Goal: Use online tool/utility: Utilize a website feature to perform a specific function

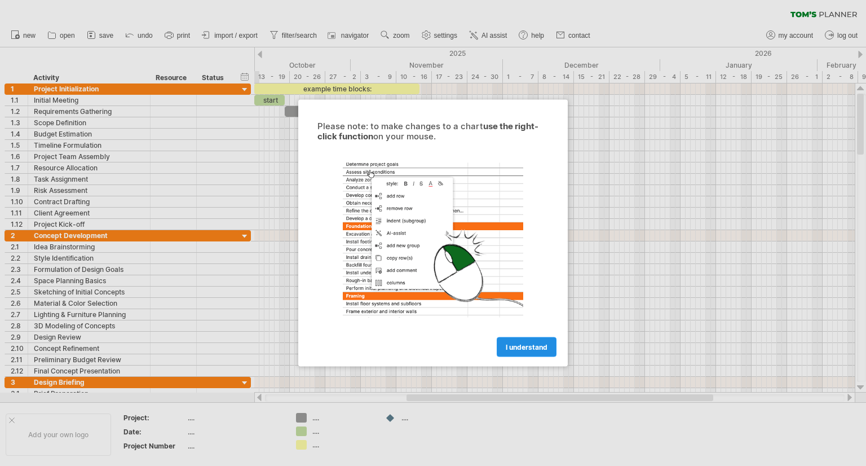
click at [541, 348] on span "I understand" at bounding box center [527, 347] width 42 height 8
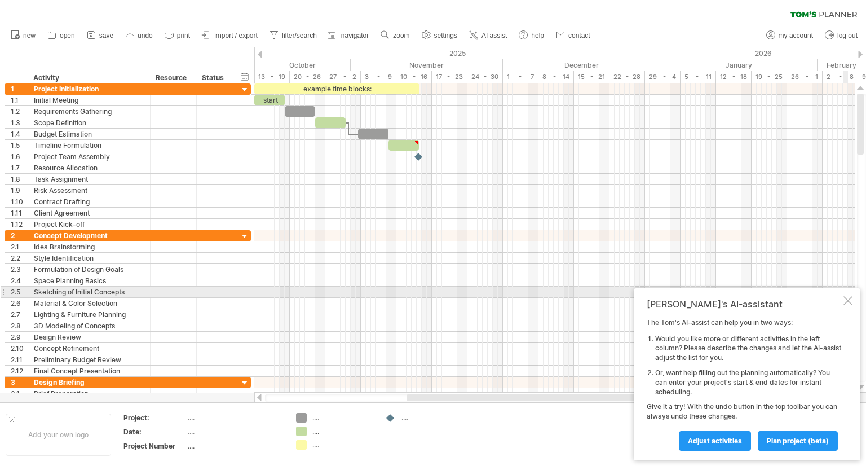
click at [848, 298] on div at bounding box center [847, 300] width 9 height 9
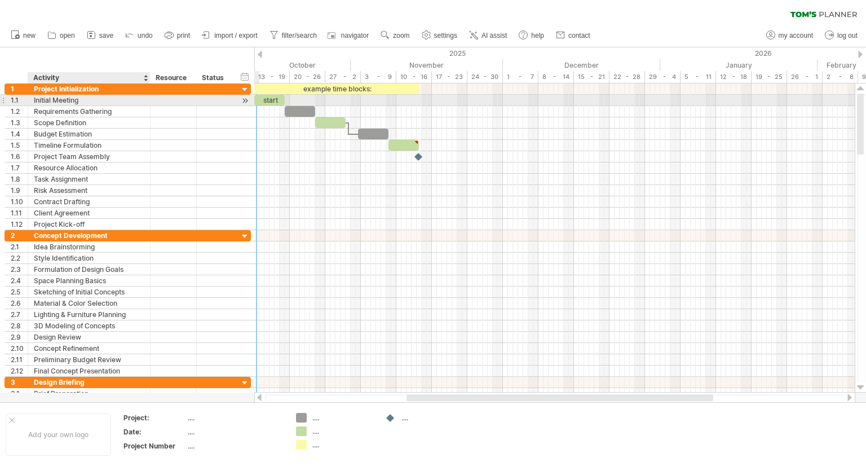
click at [81, 101] on div "Initial Meeting" at bounding box center [89, 100] width 110 height 11
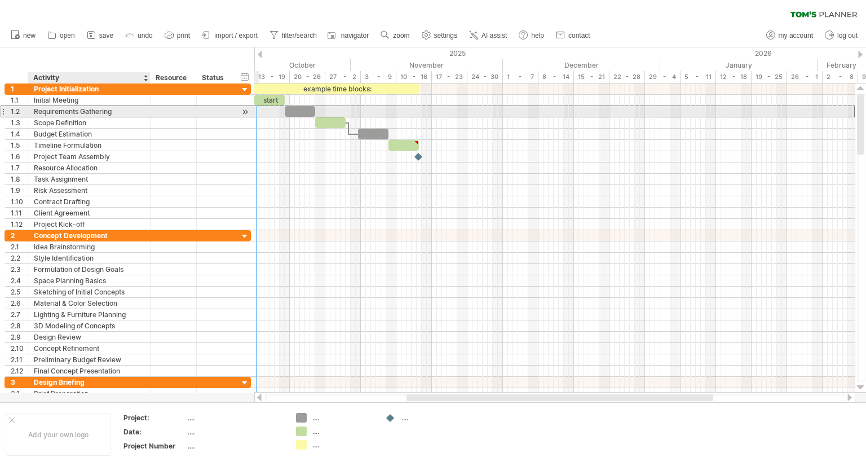
click at [79, 111] on div "Requirements Gathering" at bounding box center [89, 111] width 110 height 11
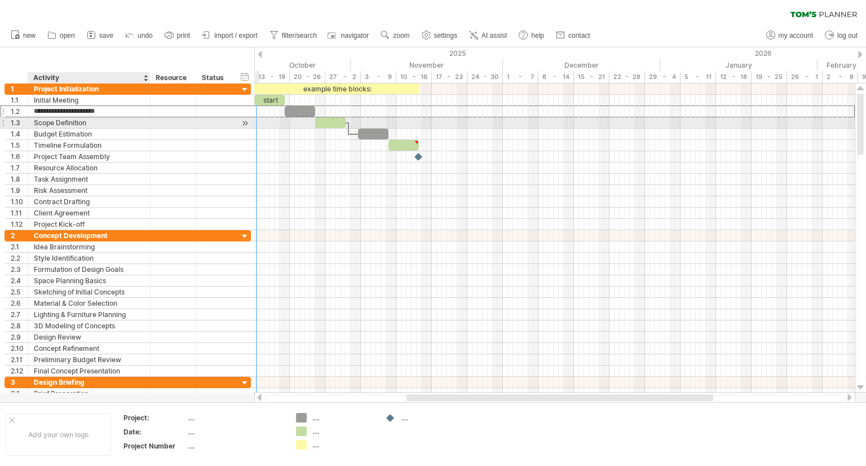
click at [78, 122] on div "Scope Definition" at bounding box center [89, 122] width 110 height 11
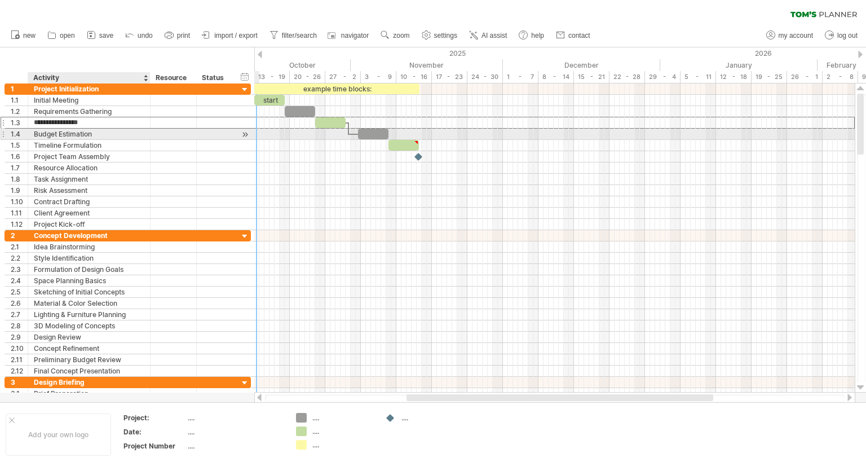
click at [77, 135] on div "Budget Estimation" at bounding box center [89, 133] width 110 height 11
click at [76, 140] on div "Timeline Formulation" at bounding box center [89, 145] width 110 height 11
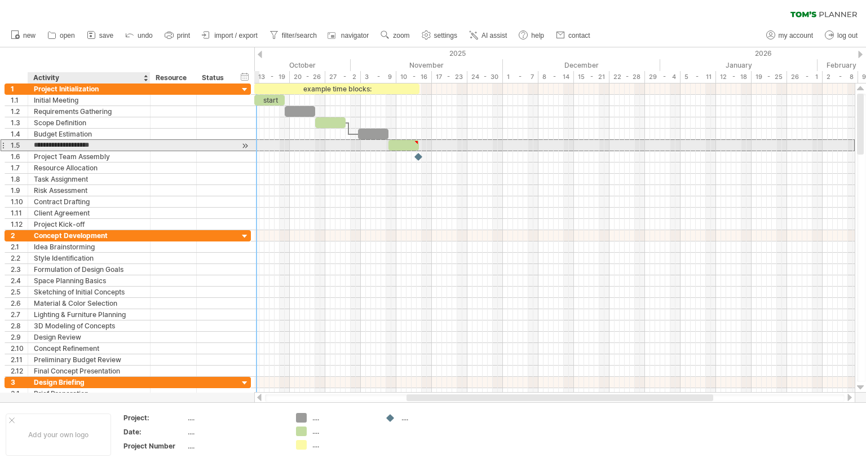
click at [77, 149] on div "**********" at bounding box center [128, 145] width 246 height 12
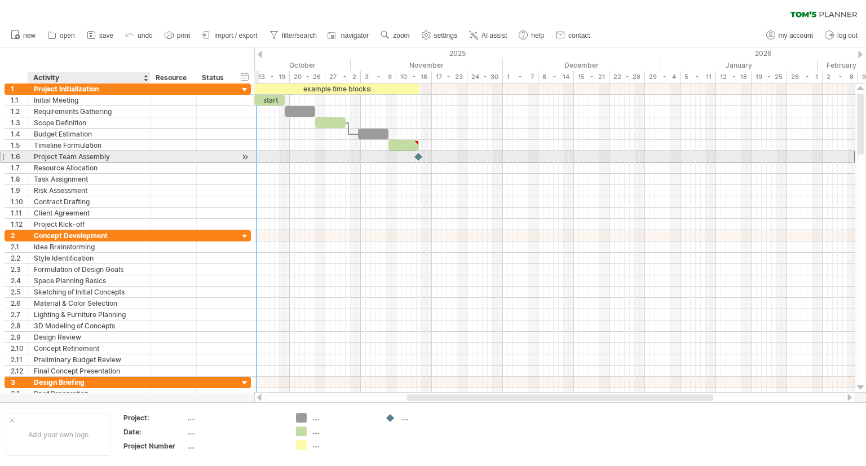
click at [78, 155] on div "Project Team Assembly" at bounding box center [89, 156] width 110 height 11
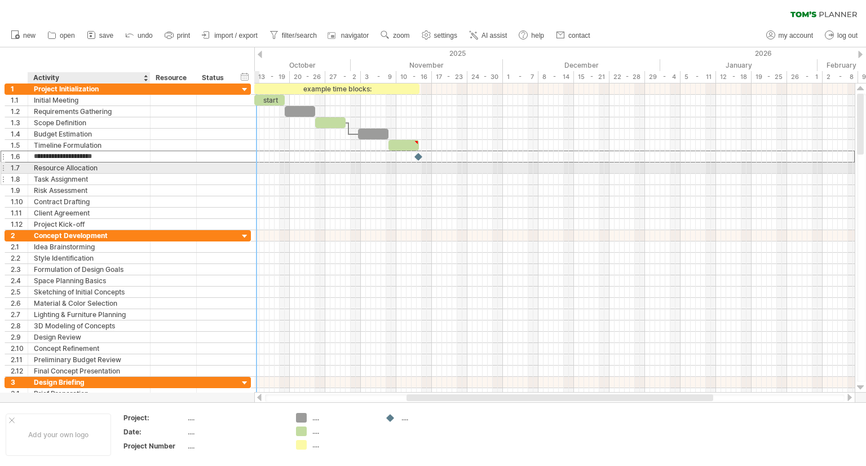
click at [78, 174] on div "Task Assignment" at bounding box center [89, 179] width 110 height 11
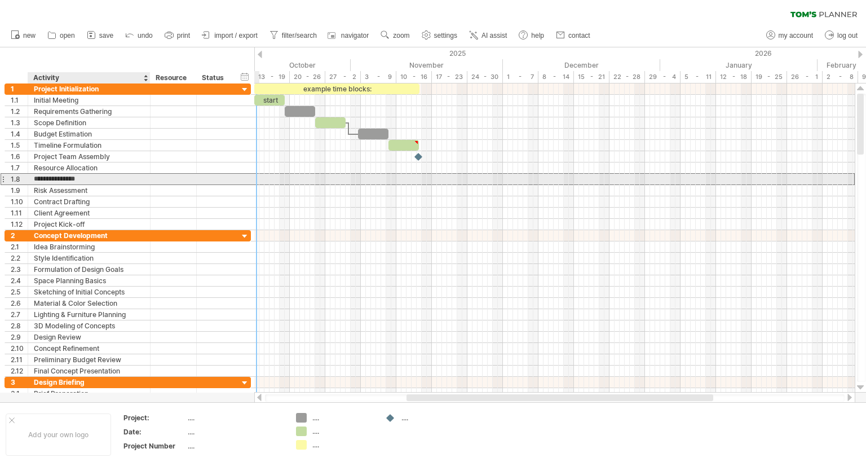
click at [79, 183] on input "**********" at bounding box center [89, 179] width 110 height 11
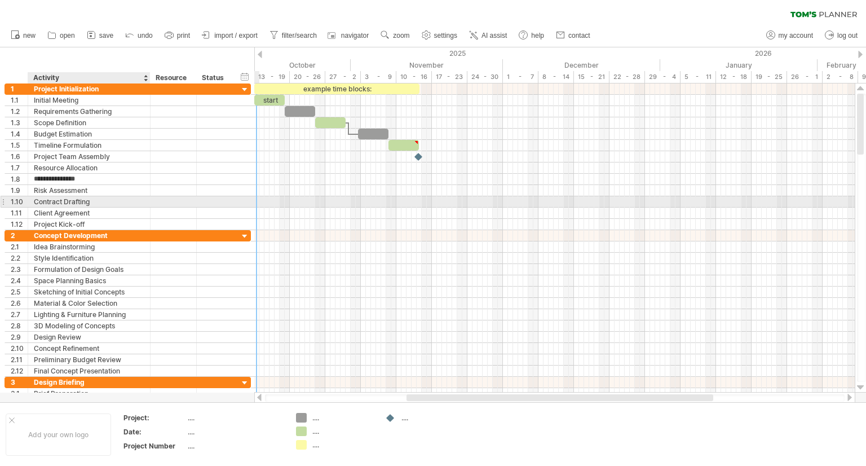
click at [79, 199] on div "Contract Drafting" at bounding box center [89, 201] width 110 height 11
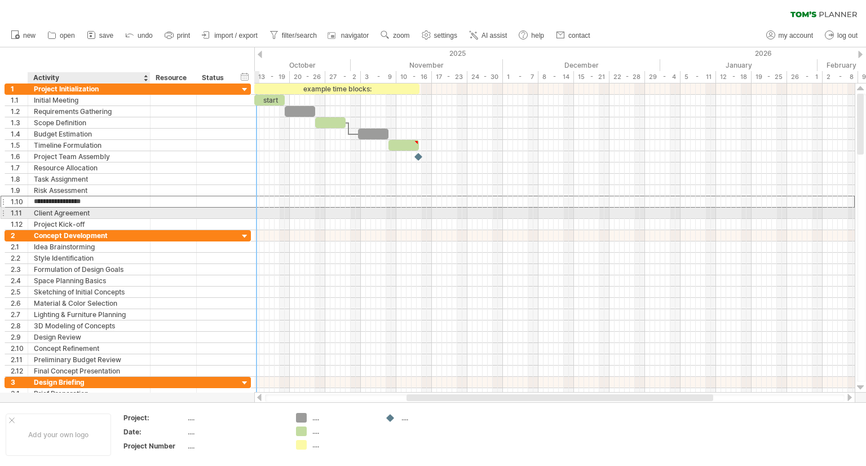
click at [81, 212] on div "Client Agreement" at bounding box center [89, 212] width 110 height 11
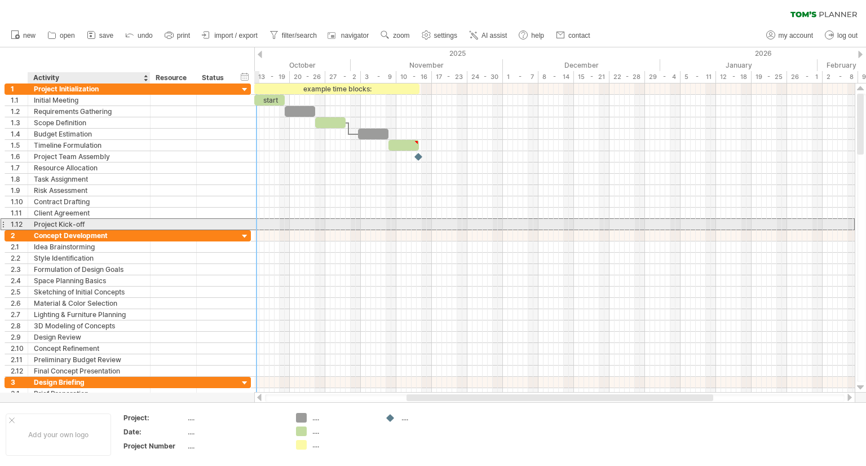
click at [81, 220] on div "Project Kick-off" at bounding box center [89, 224] width 110 height 11
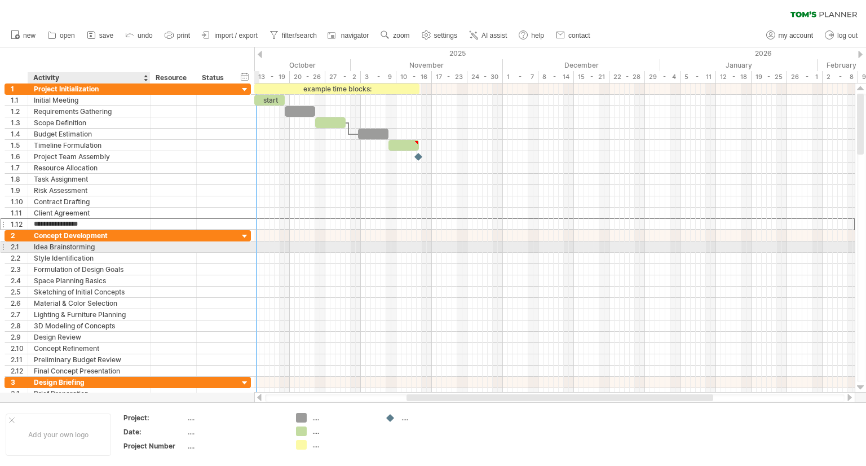
click at [82, 244] on div "Idea Brainstorming" at bounding box center [89, 246] width 110 height 11
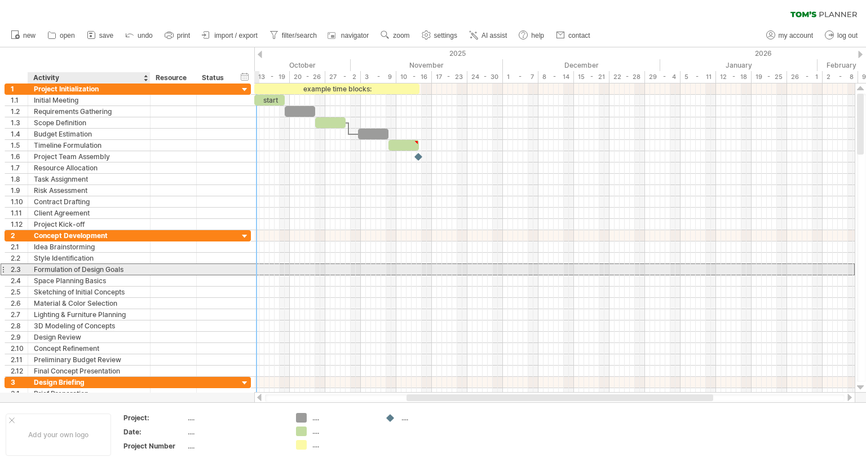
click at [83, 264] on div "Formulation of Design Goals" at bounding box center [89, 269] width 110 height 11
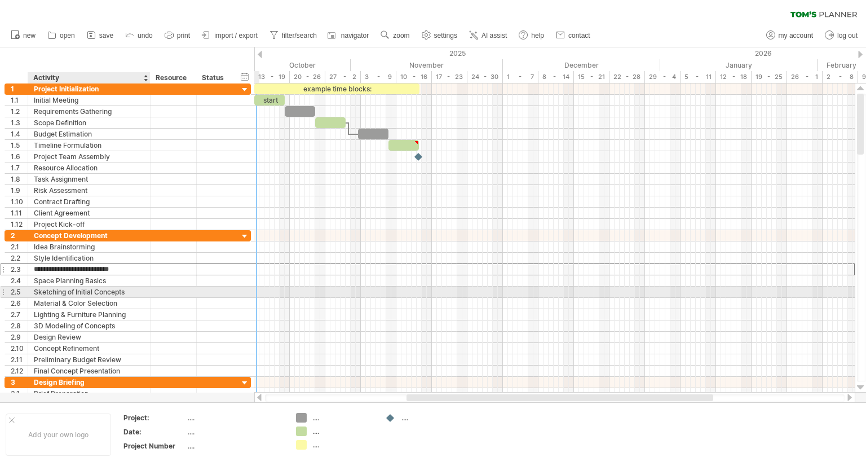
click at [82, 287] on div "Sketching of Initial Concepts" at bounding box center [89, 291] width 110 height 11
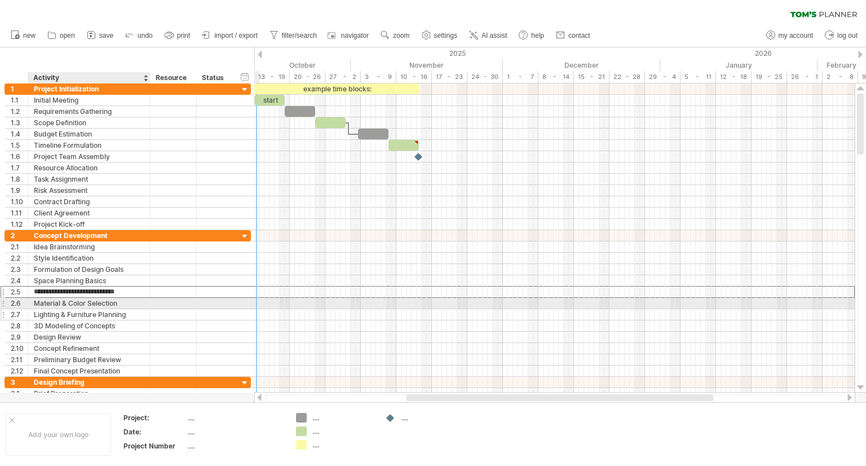
click at [81, 309] on div "Lighting & Furniture Planning" at bounding box center [89, 314] width 110 height 11
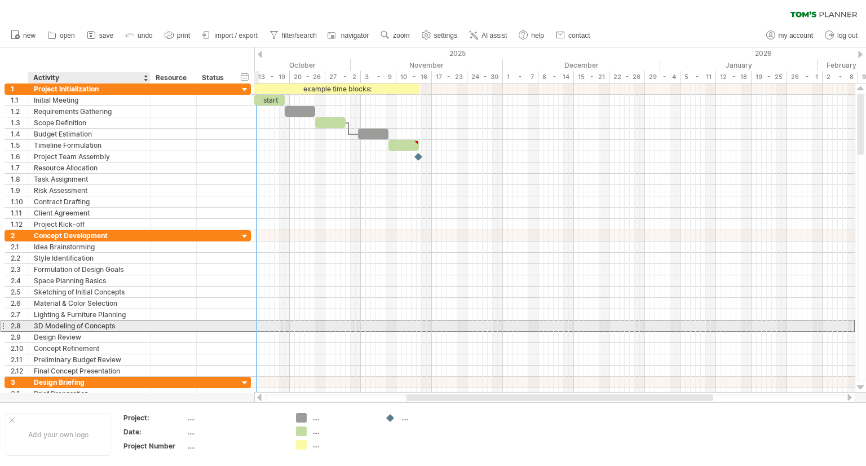
click at [81, 327] on div "3D Modeling of Concepts" at bounding box center [89, 325] width 110 height 11
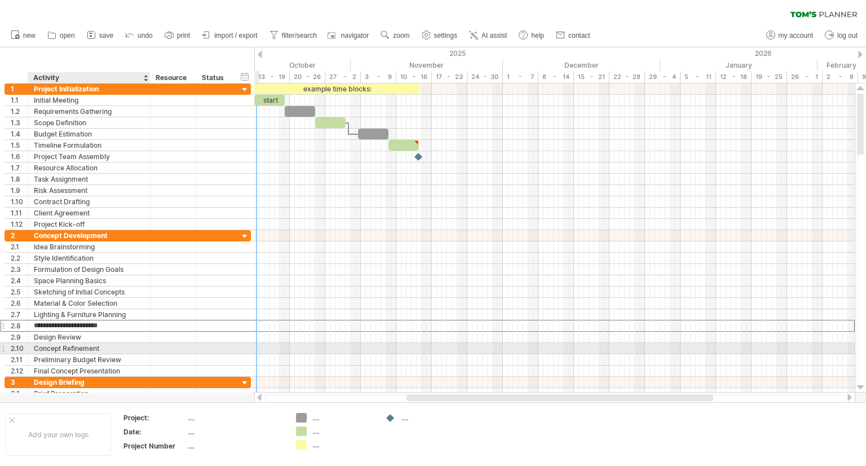
drag, startPoint x: 81, startPoint y: 344, endPoint x: 82, endPoint y: 350, distance: 6.2
click at [81, 344] on div "Concept Refinement" at bounding box center [89, 348] width 110 height 11
click at [82, 354] on div "Preliminary Budget Review" at bounding box center [89, 359] width 110 height 11
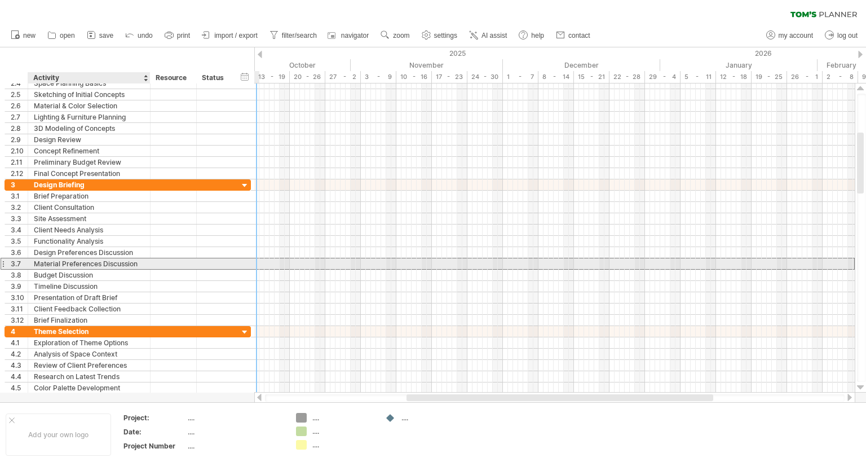
click at [95, 260] on div "Material Preferences Discussion" at bounding box center [89, 263] width 110 height 11
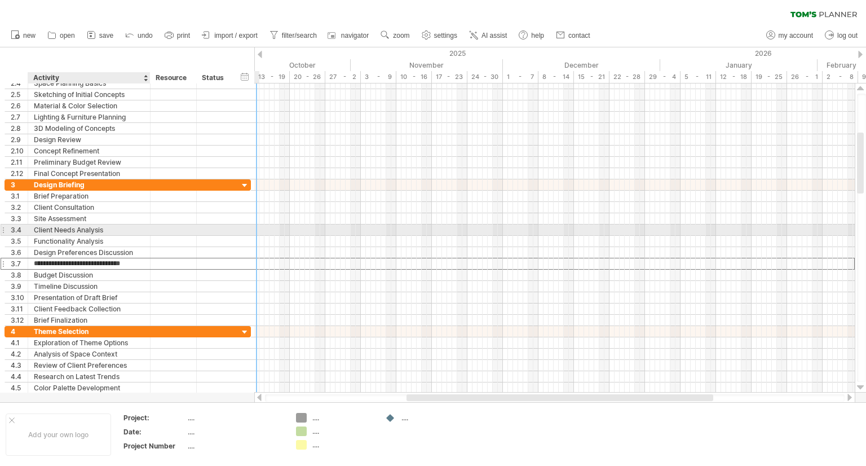
click at [88, 224] on div "Client Needs Analysis" at bounding box center [89, 229] width 110 height 11
click at [101, 226] on input "**********" at bounding box center [89, 229] width 110 height 11
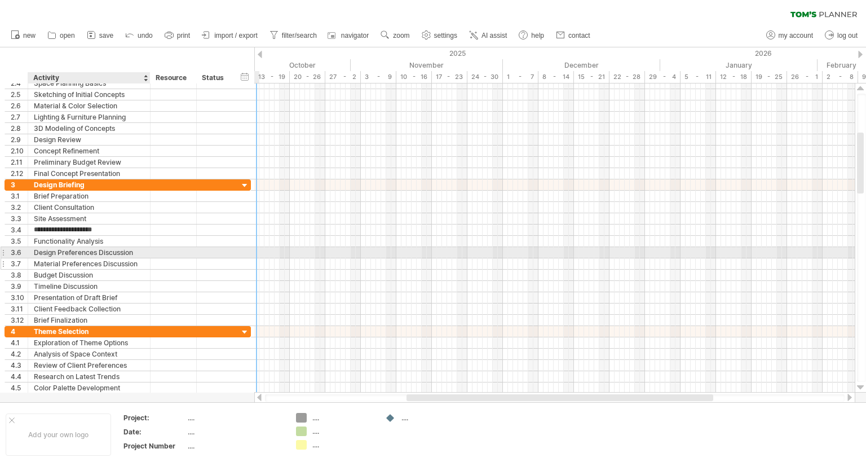
click at [101, 258] on div "Material Preferences Discussion" at bounding box center [89, 263] width 110 height 11
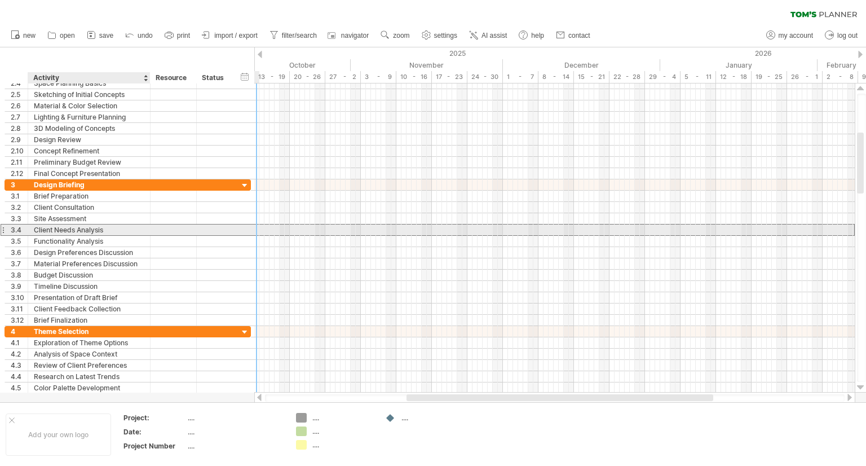
click at [124, 224] on div "Client Needs Analysis" at bounding box center [89, 229] width 110 height 11
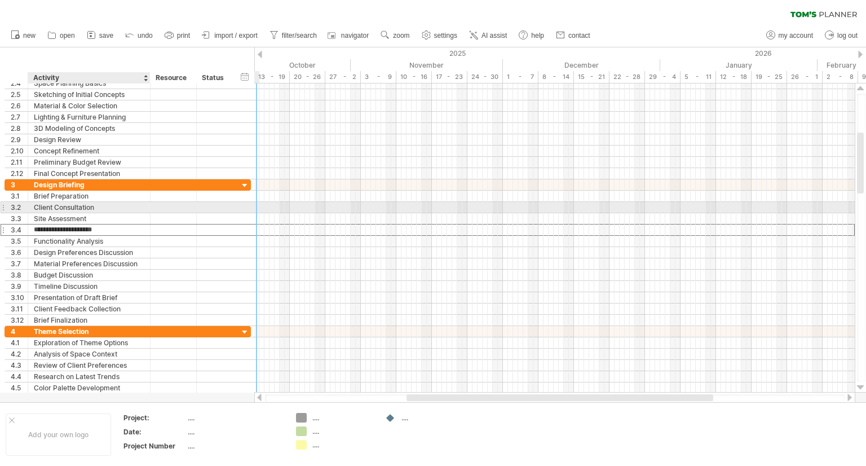
click at [128, 203] on div "Client Consultation" at bounding box center [89, 207] width 110 height 11
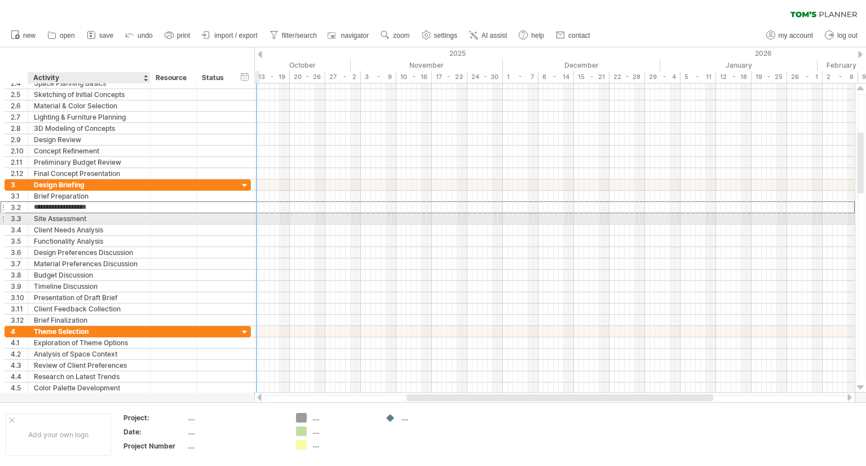
click at [128, 220] on div "Site Assessment" at bounding box center [89, 218] width 110 height 11
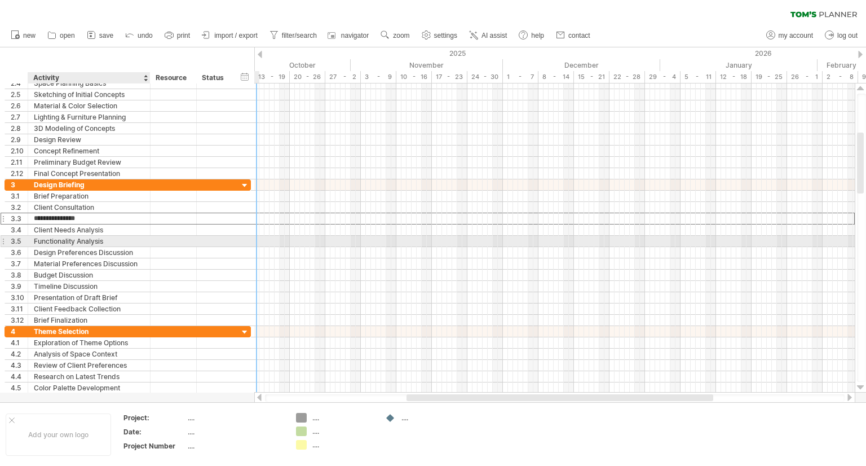
click at [128, 243] on div "Functionality Analysis" at bounding box center [89, 241] width 110 height 11
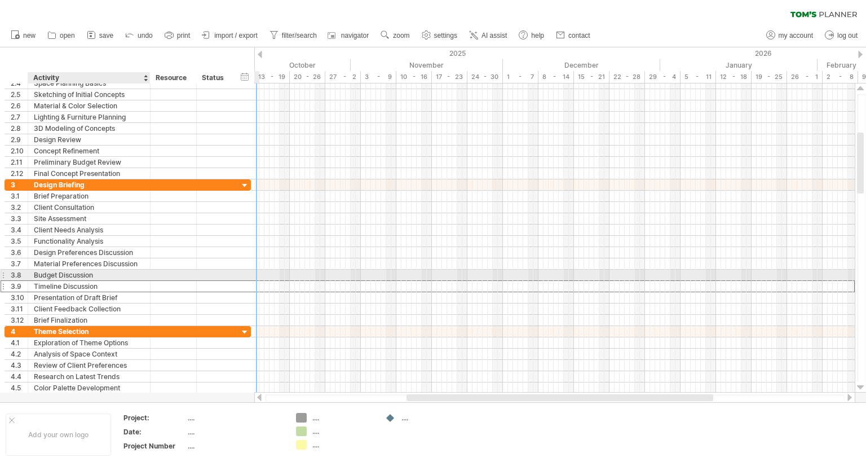
click at [133, 281] on div "Timeline Discussion" at bounding box center [89, 286] width 110 height 11
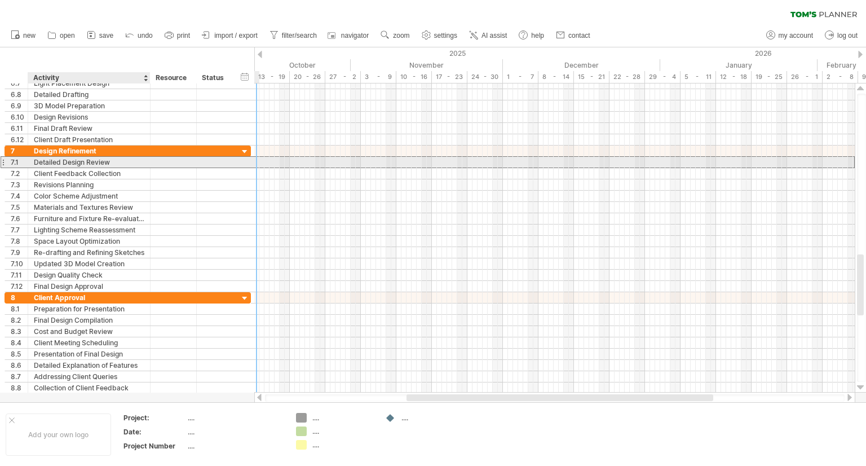
click at [89, 164] on div "Detailed Design Review" at bounding box center [89, 162] width 110 height 11
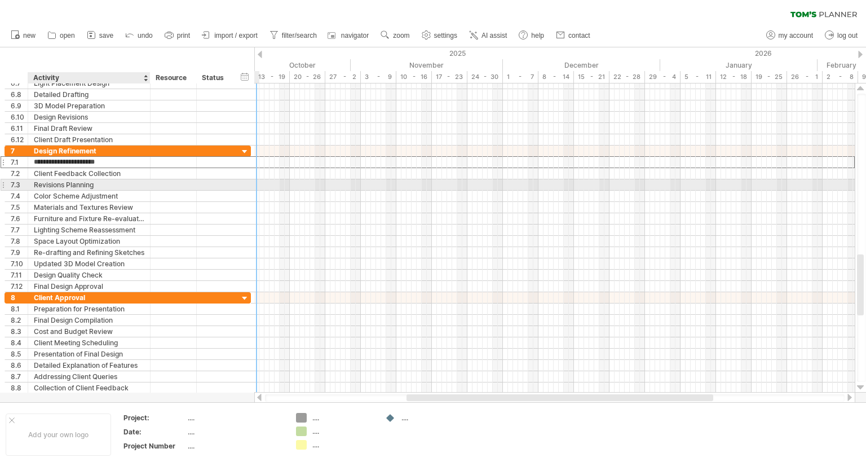
click at [88, 183] on div "Revisions Planning" at bounding box center [89, 184] width 110 height 11
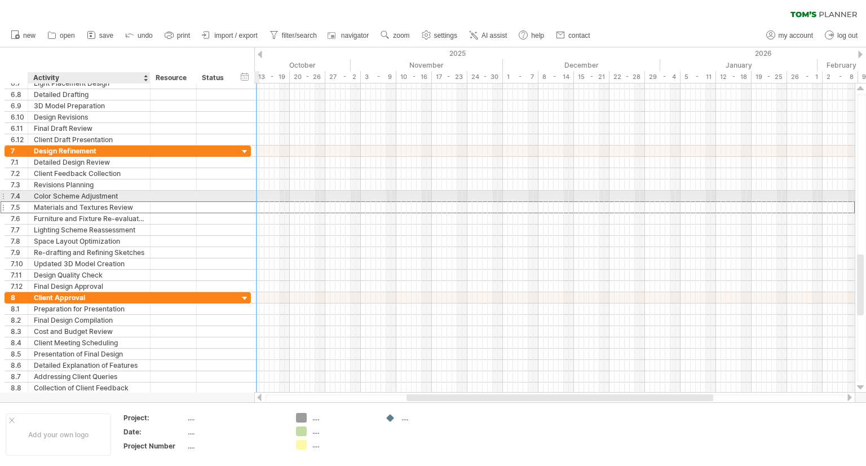
click at [86, 202] on div "Materials and Textures Review" at bounding box center [89, 207] width 110 height 11
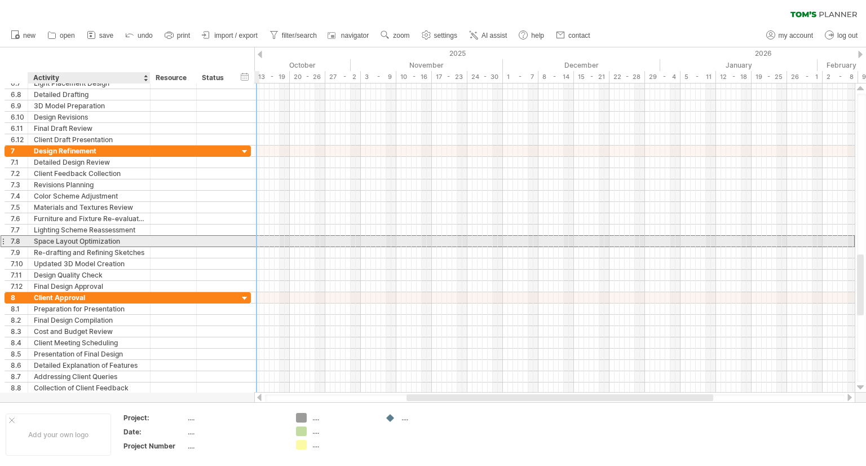
click at [113, 243] on div "Space Layout Optimization" at bounding box center [89, 241] width 110 height 11
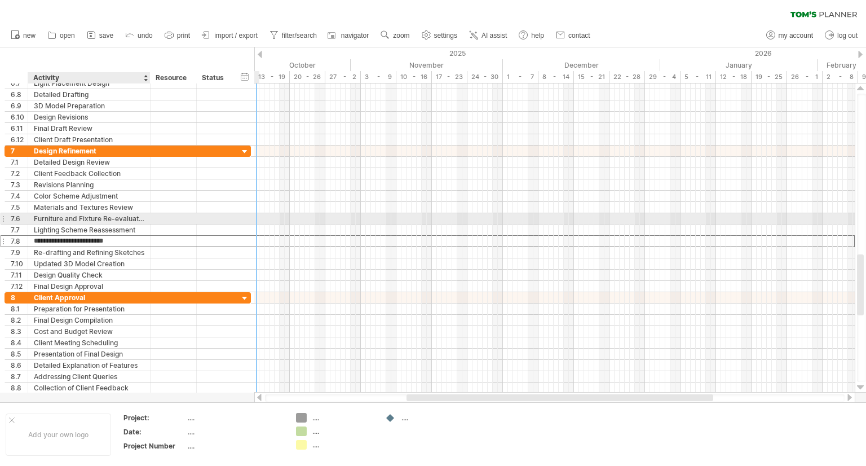
click at [92, 219] on div "Furniture and Fixture Re-evaluation" at bounding box center [89, 218] width 110 height 11
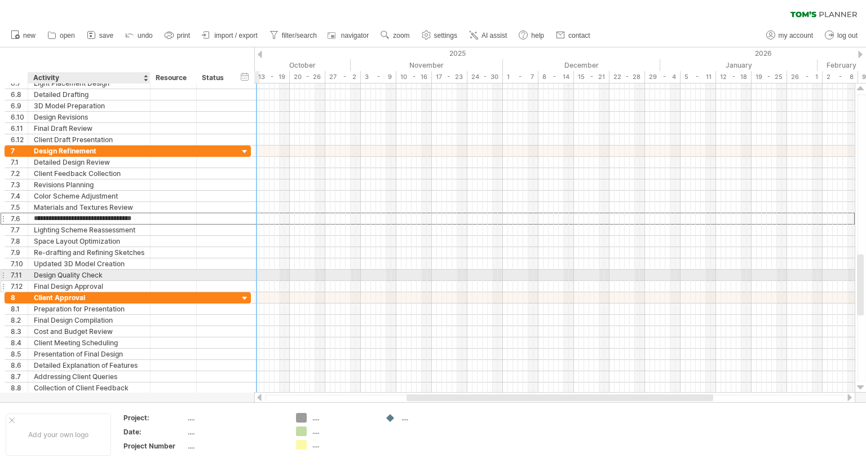
click at [88, 281] on div "Final Design Approval" at bounding box center [89, 286] width 110 height 11
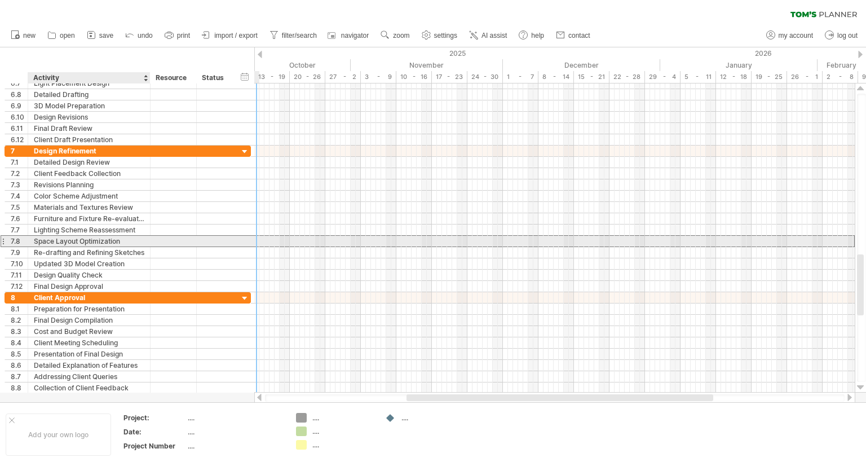
click at [70, 240] on div "Space Layout Optimization" at bounding box center [89, 241] width 110 height 11
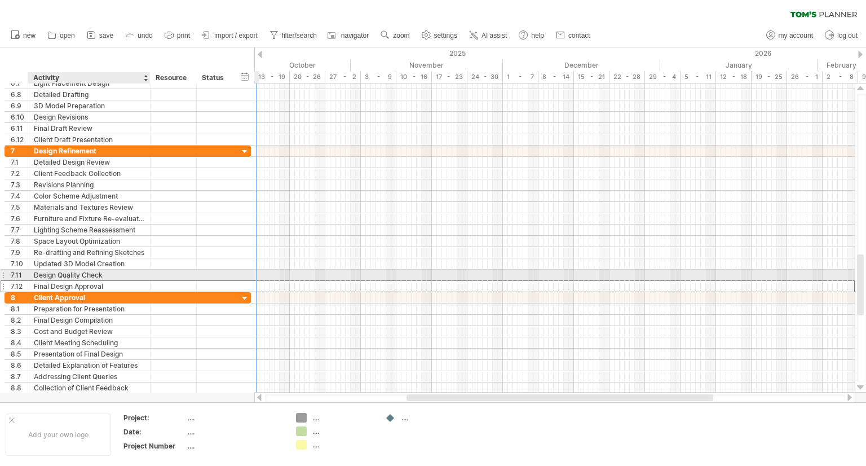
click at [78, 281] on div "Final Design Approval" at bounding box center [89, 286] width 110 height 11
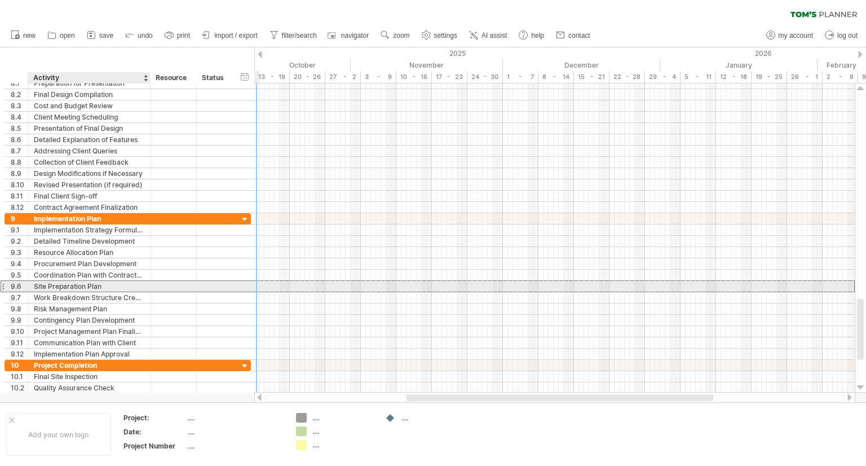
click at [108, 286] on div "Site Preparation Plan" at bounding box center [89, 286] width 110 height 11
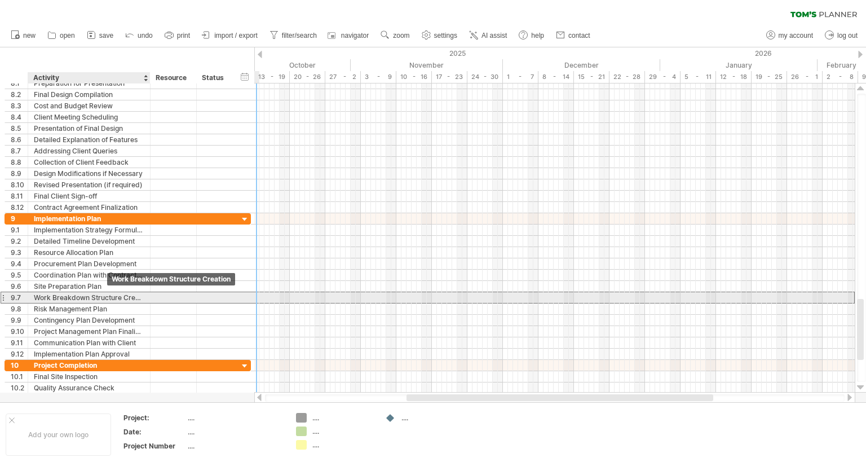
click at [105, 297] on div "Work Breakdown Structure Creation" at bounding box center [89, 297] width 110 height 11
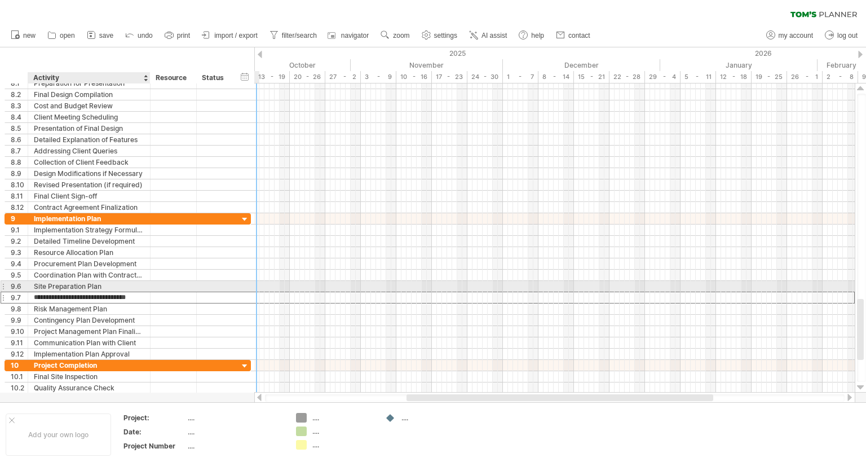
click at [76, 286] on div "Site Preparation Plan" at bounding box center [89, 286] width 110 height 11
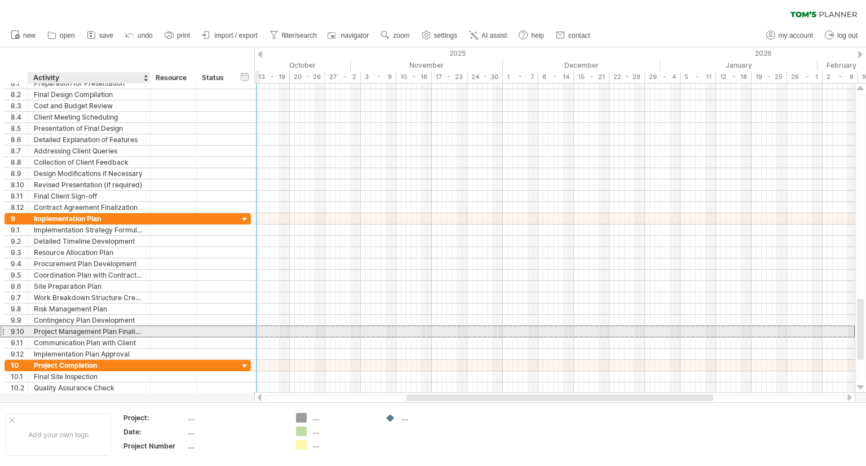
click at [76, 329] on div "Project Management Plan Finalization" at bounding box center [89, 331] width 110 height 11
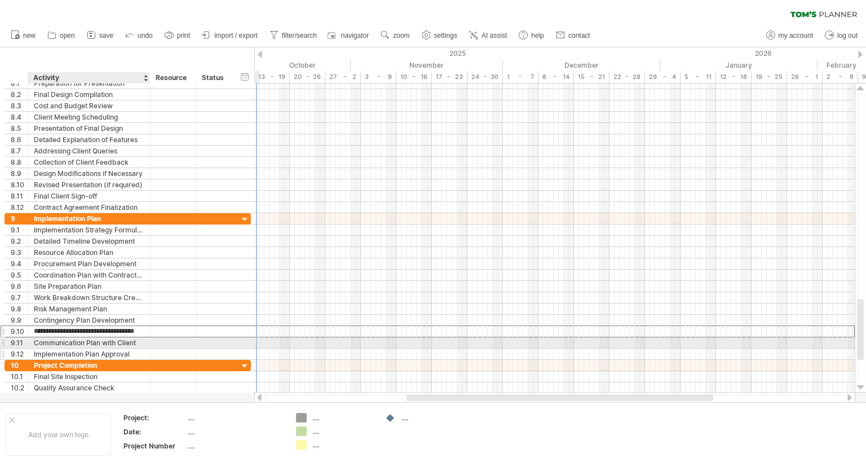
click at [75, 348] on div "Implementation Plan Approval" at bounding box center [89, 353] width 110 height 11
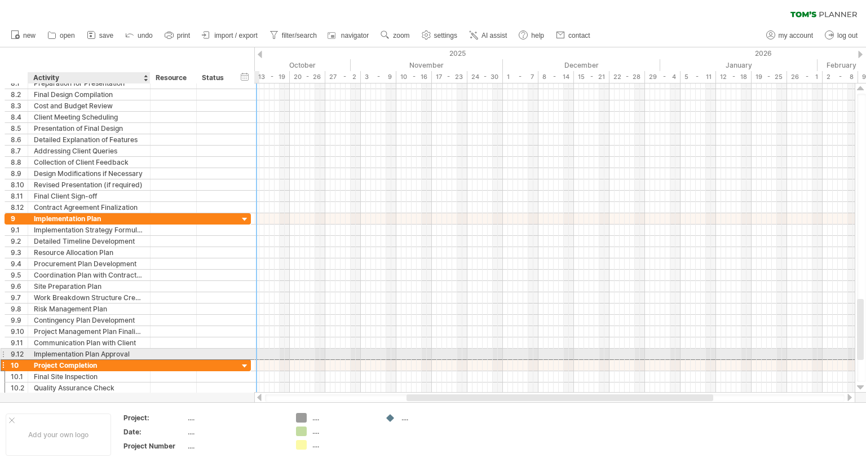
click at [75, 360] on div "Project Completion" at bounding box center [89, 365] width 110 height 11
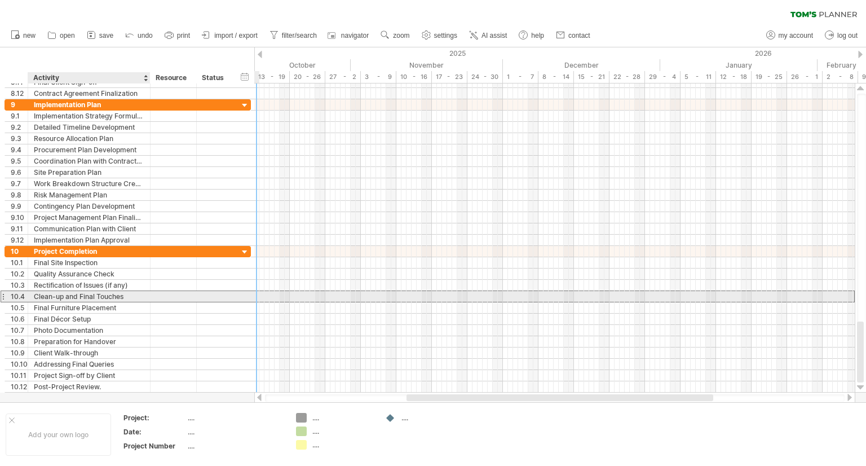
click at [95, 296] on div "Clean-up and Final Touches" at bounding box center [89, 296] width 110 height 11
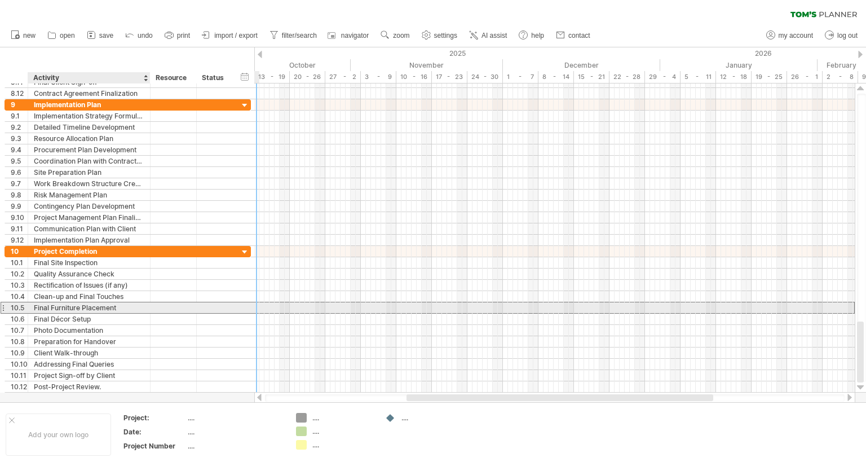
click at [92, 304] on div "Final Furniture Placement" at bounding box center [89, 307] width 110 height 11
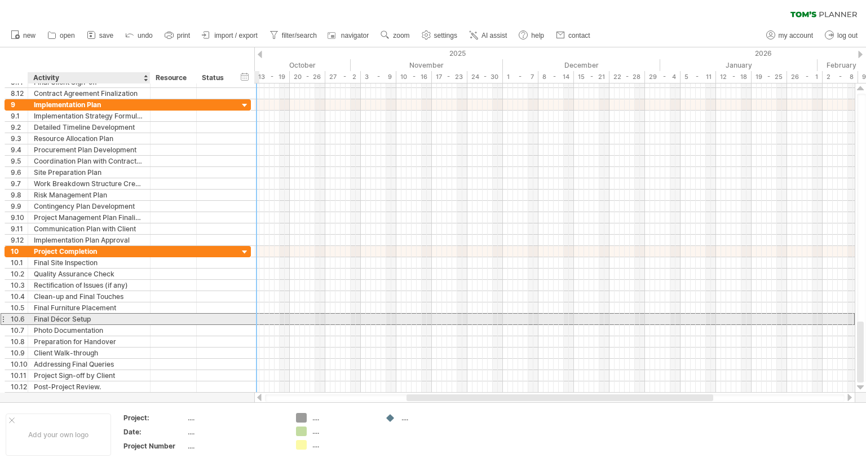
click at [81, 321] on div "Final Décor Setup" at bounding box center [89, 318] width 110 height 11
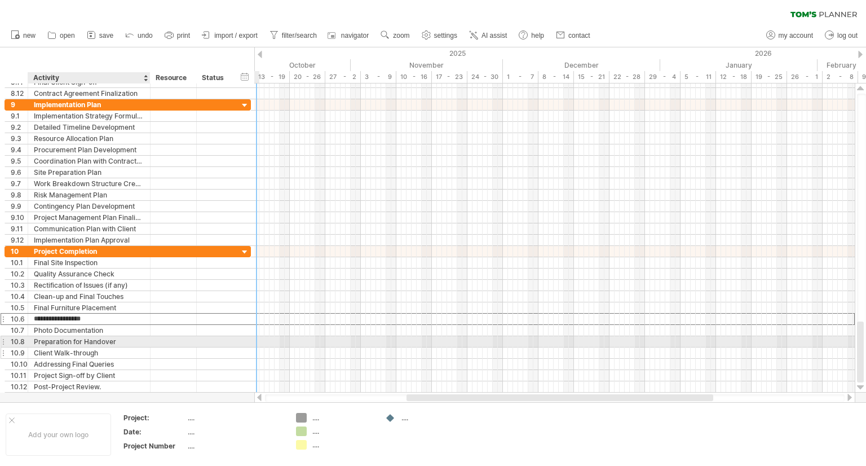
click at [76, 347] on div "Client Walk-through" at bounding box center [89, 352] width 110 height 11
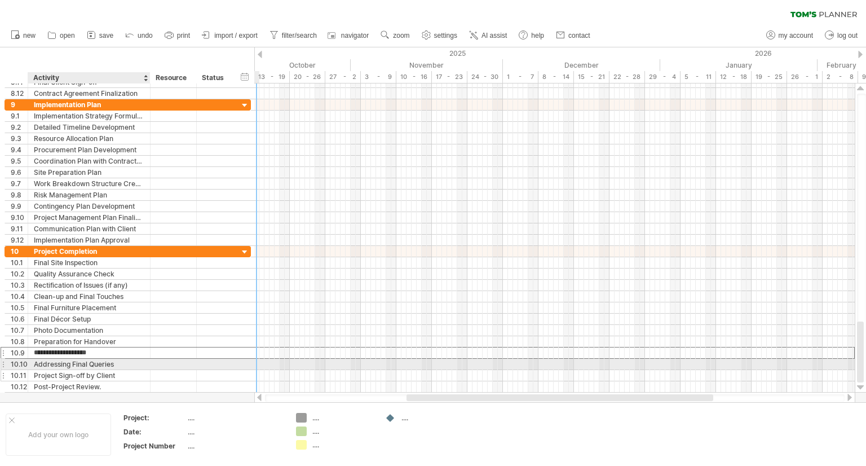
click at [73, 370] on div "Project Sign-off by Client" at bounding box center [89, 375] width 110 height 11
